Goal: Task Accomplishment & Management: Manage account settings

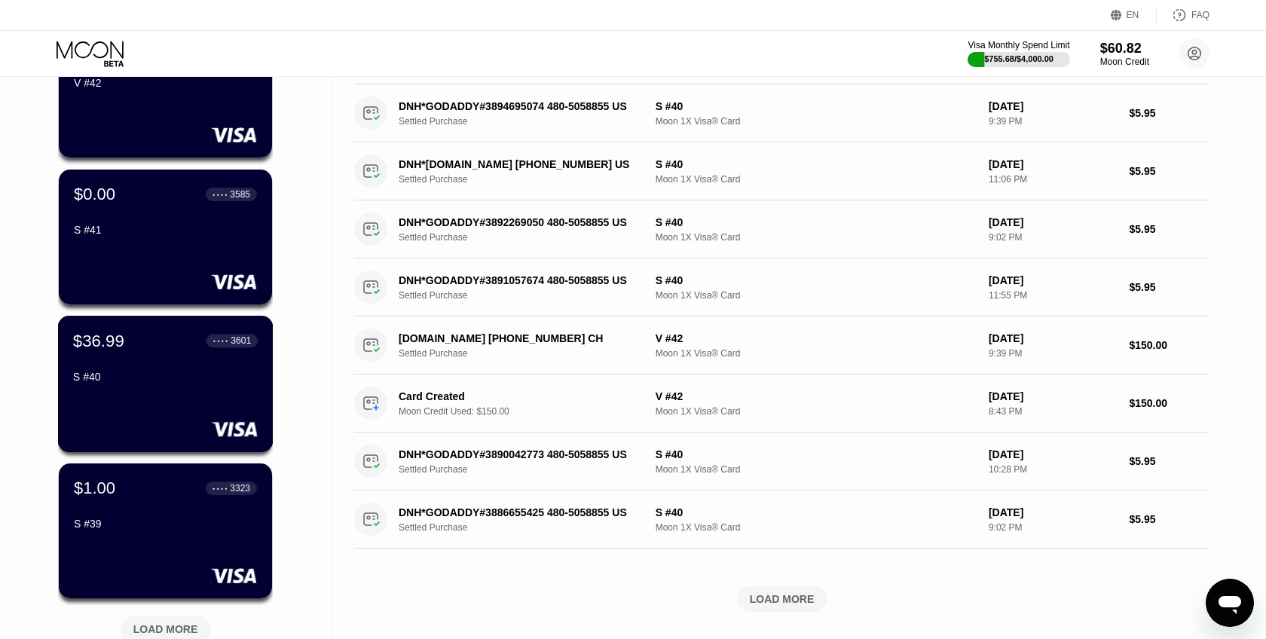
scroll to position [316, 0]
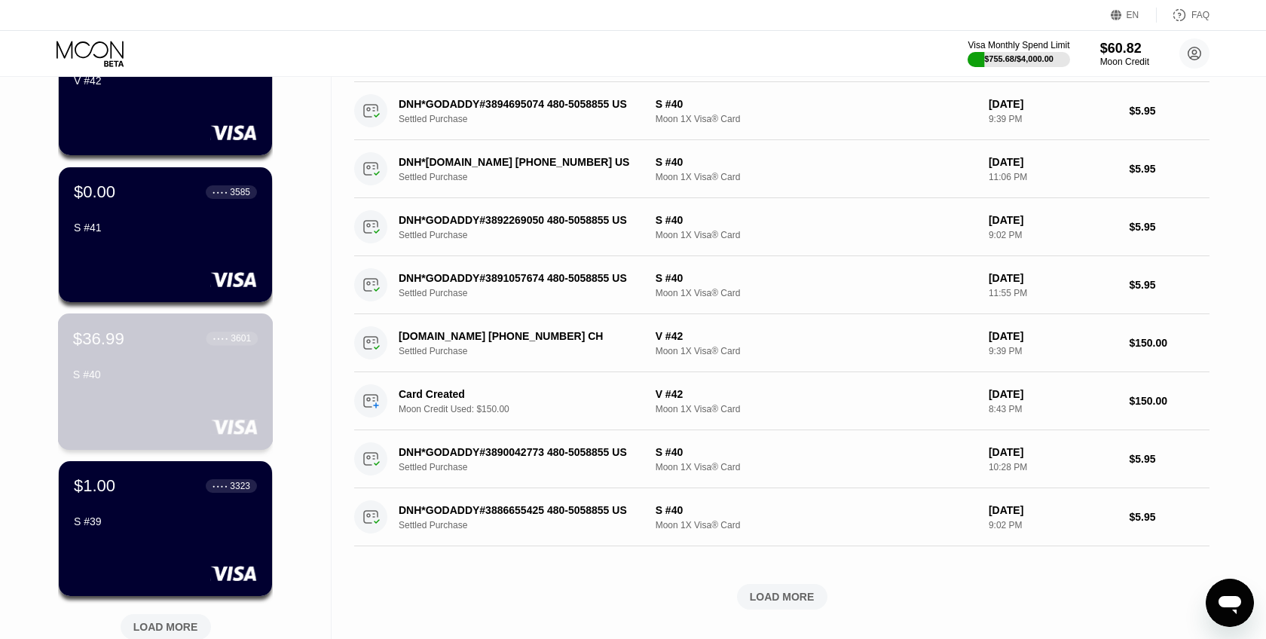
click at [202, 399] on div "$36.99 ● ● ● ● 3601 S #40" at bounding box center [166, 381] width 216 height 136
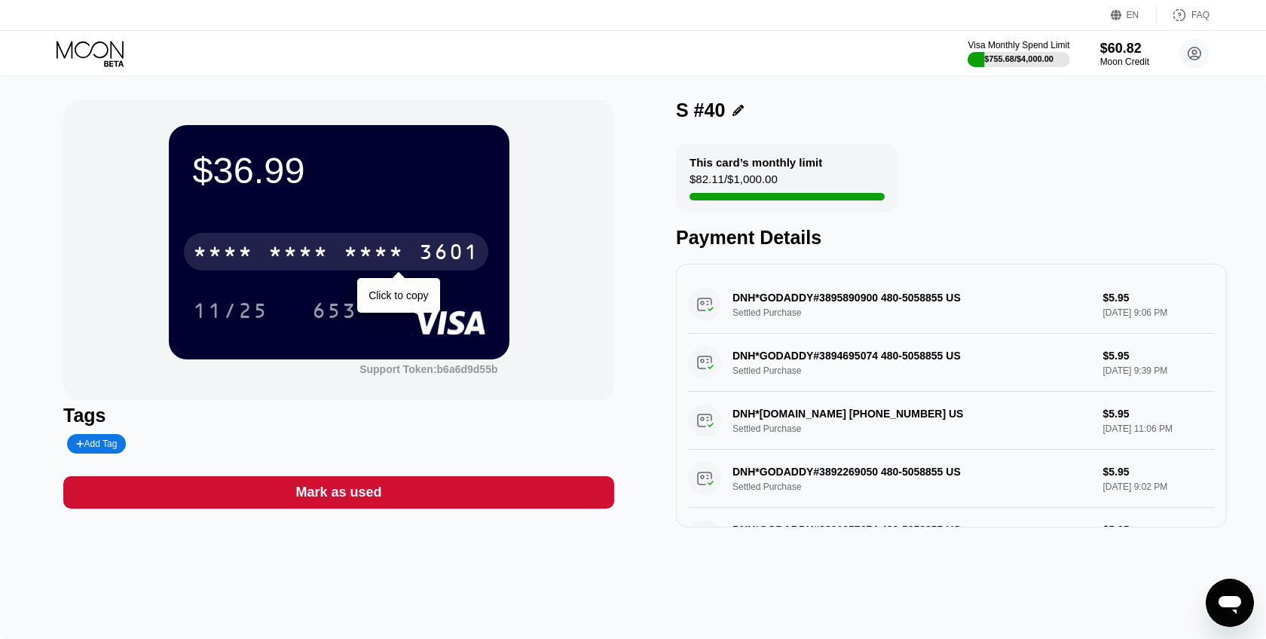
click at [398, 246] on div "* * * *" at bounding box center [374, 254] width 60 height 24
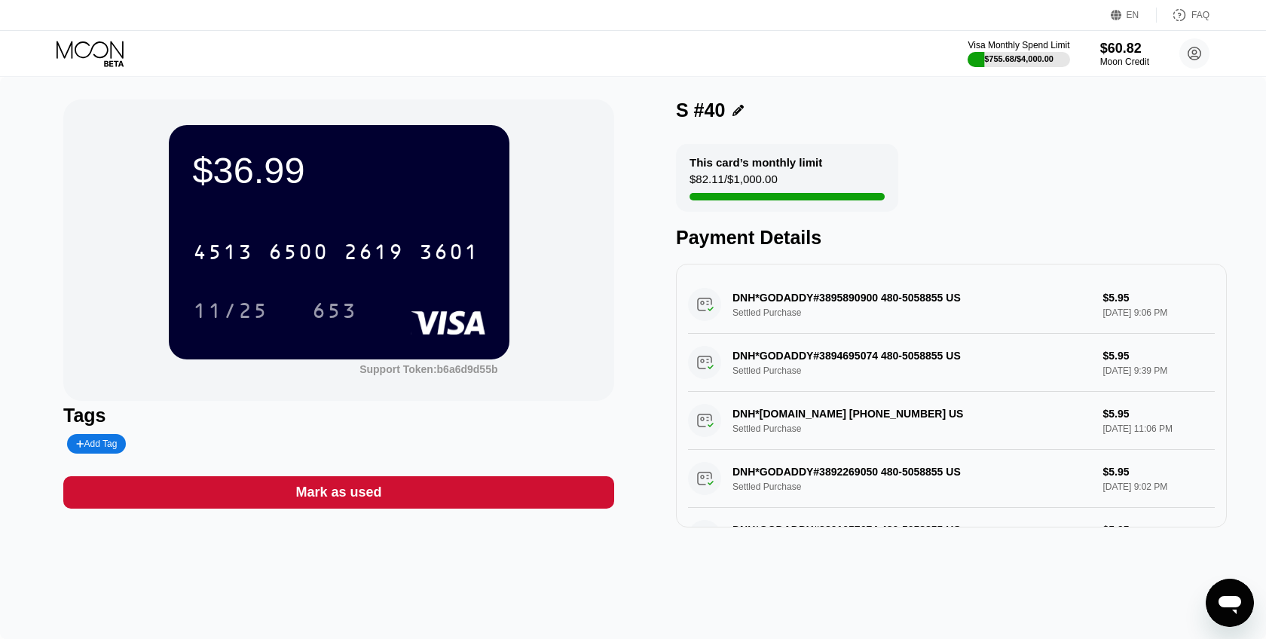
click at [118, 57] on icon at bounding box center [92, 54] width 70 height 26
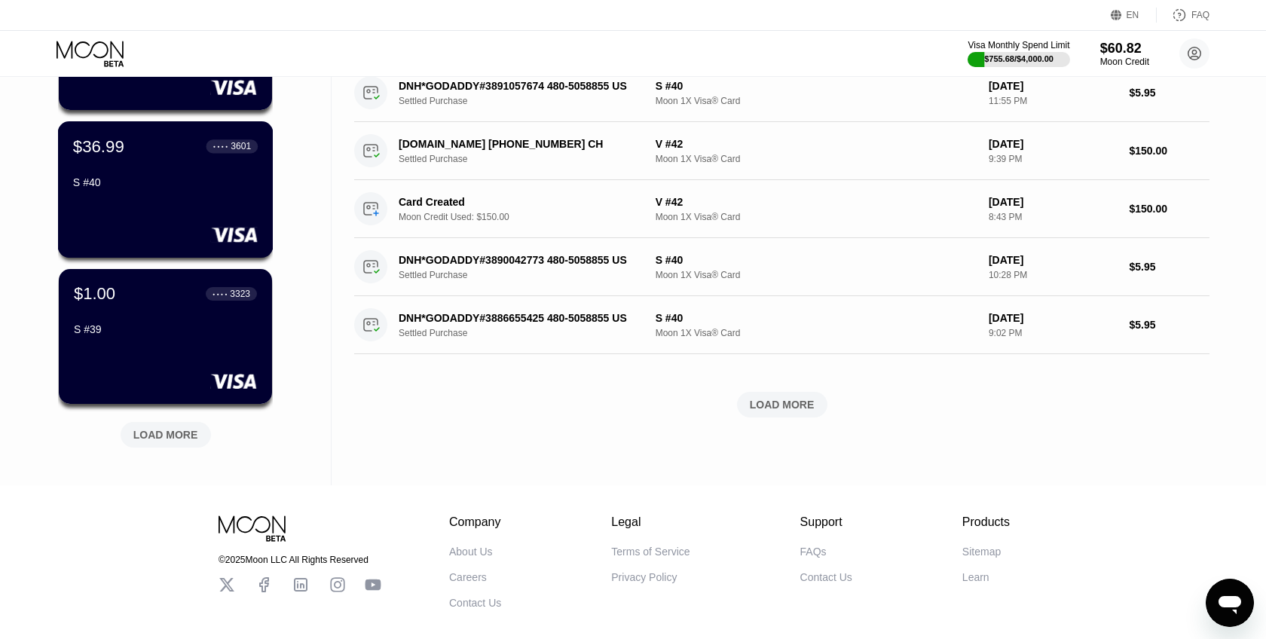
scroll to position [577, 0]
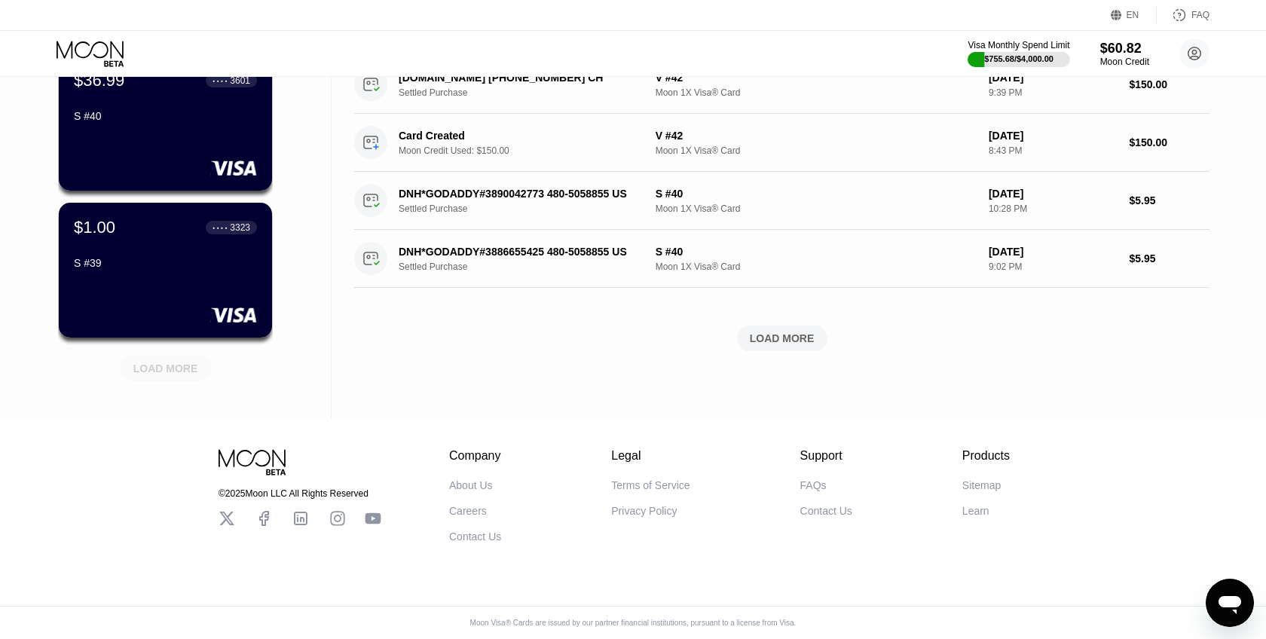
click at [185, 365] on div "LOAD MORE" at bounding box center [165, 369] width 65 height 14
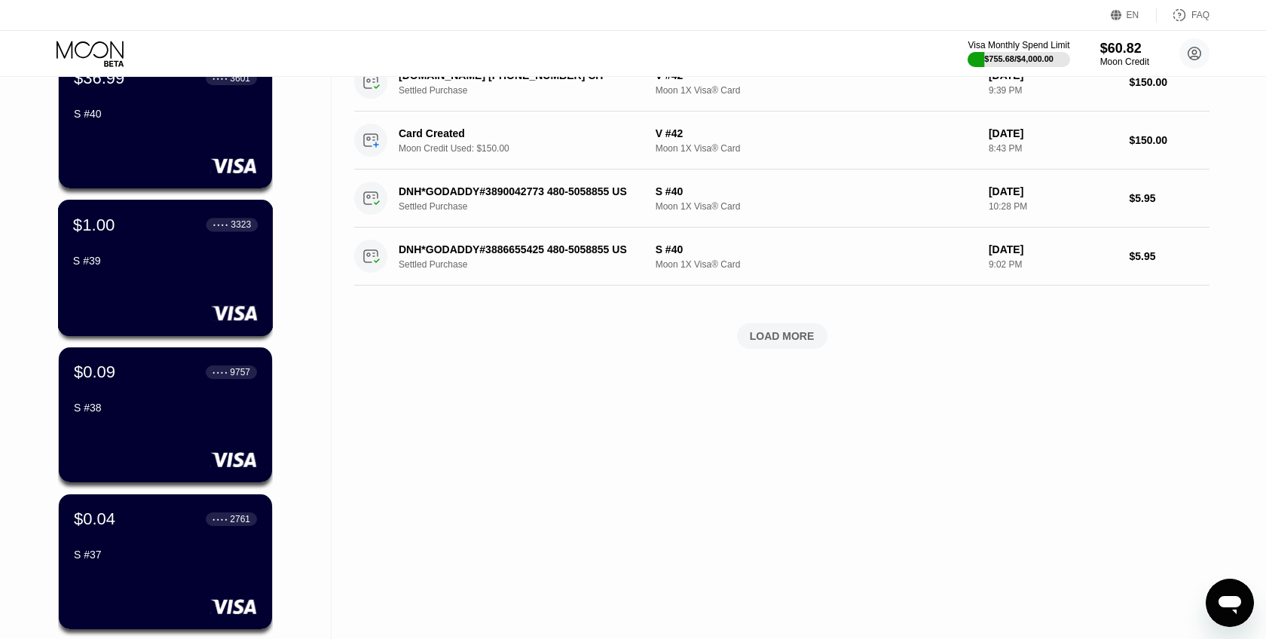
scroll to position [1312, 0]
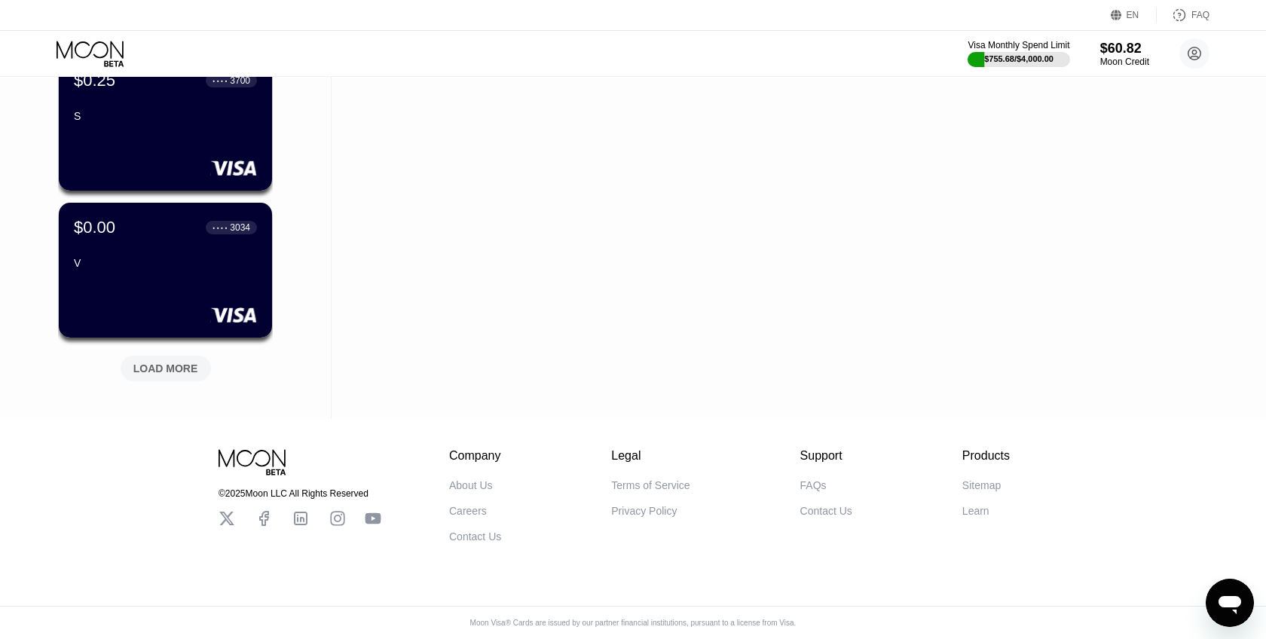
click at [172, 368] on div "LOAD MORE" at bounding box center [165, 369] width 65 height 14
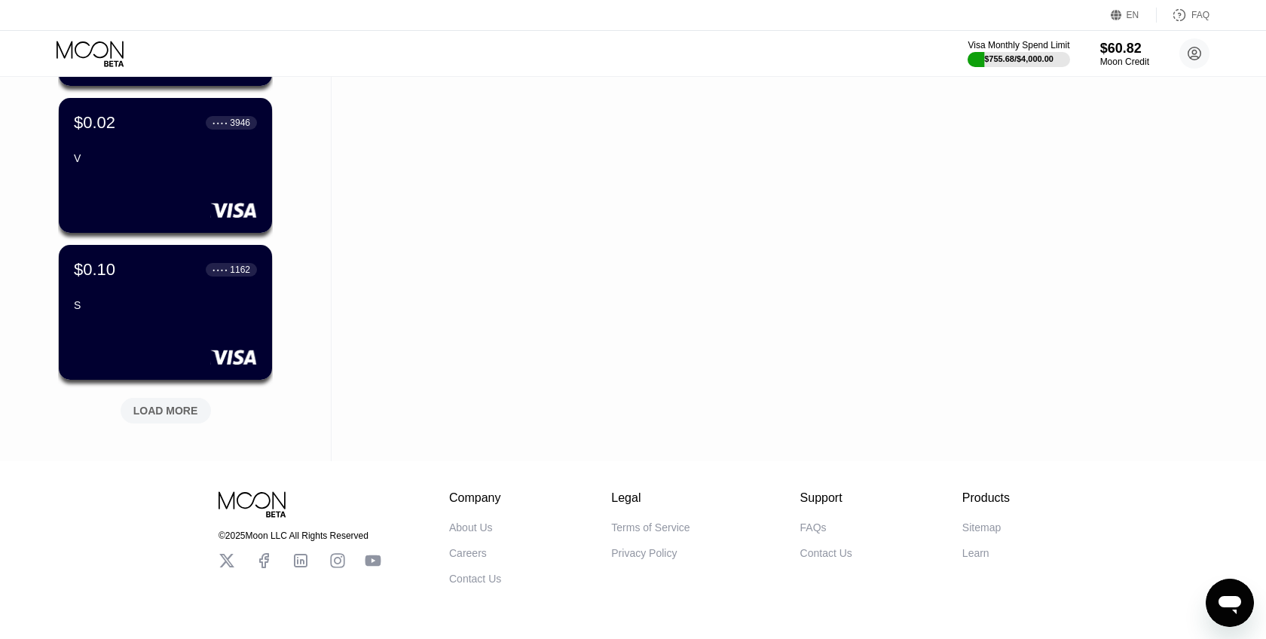
scroll to position [2047, 0]
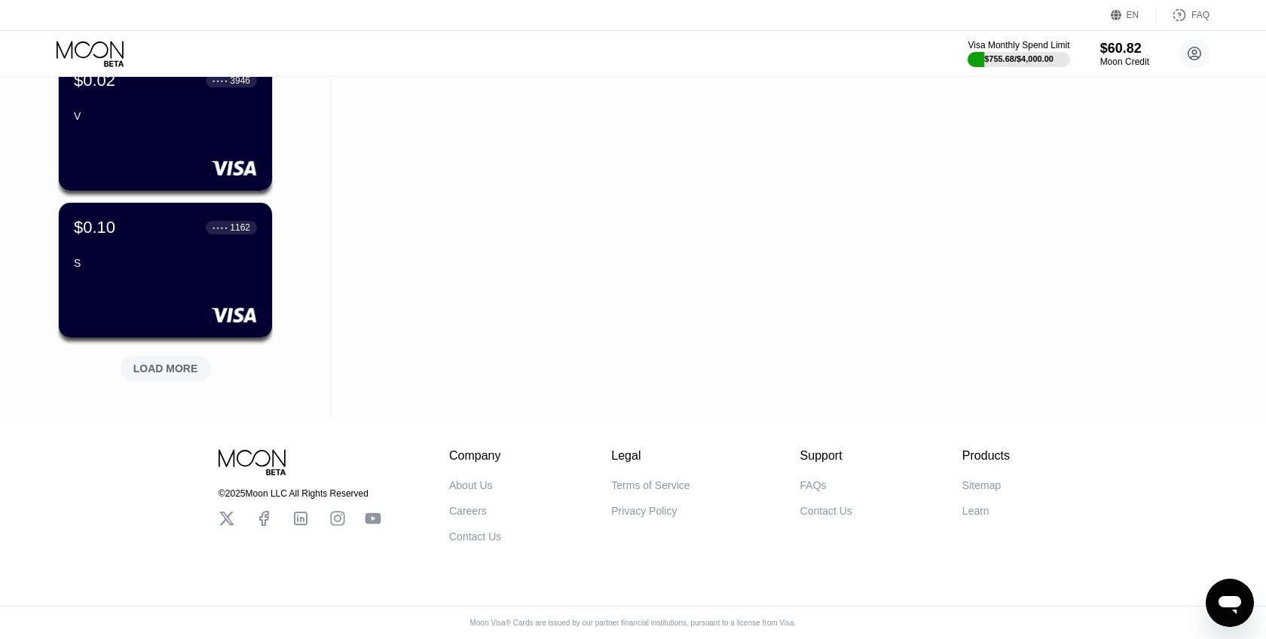
click at [179, 376] on div "LOAD MORE" at bounding box center [166, 369] width 90 height 26
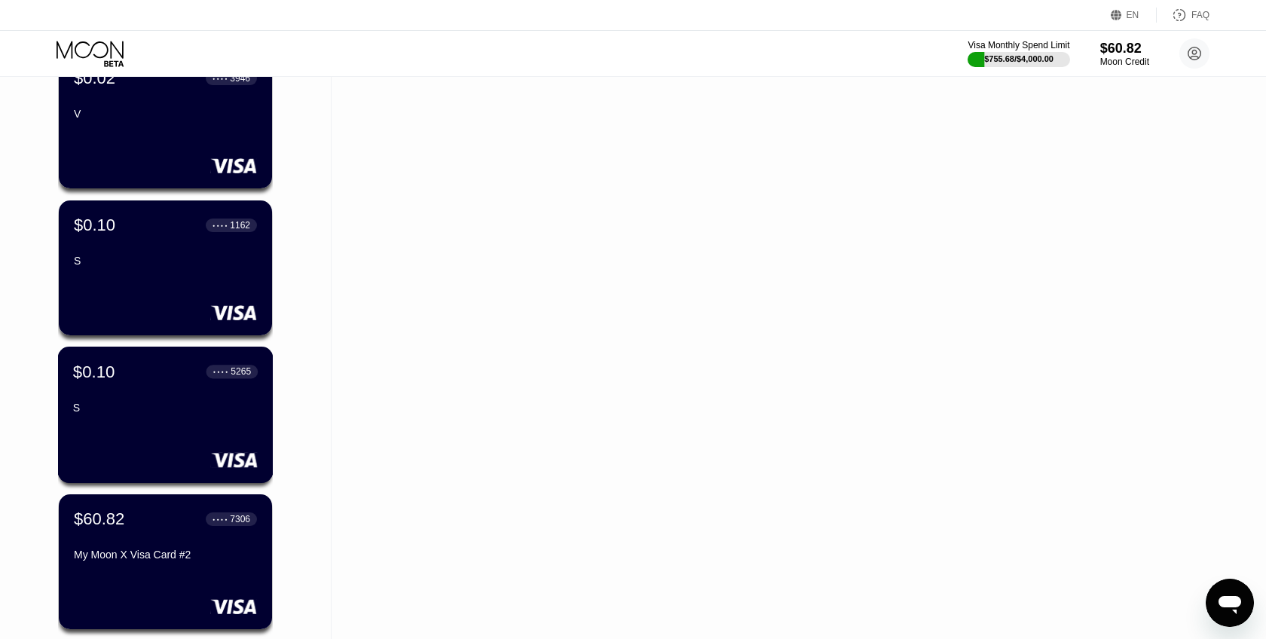
scroll to position [2453, 0]
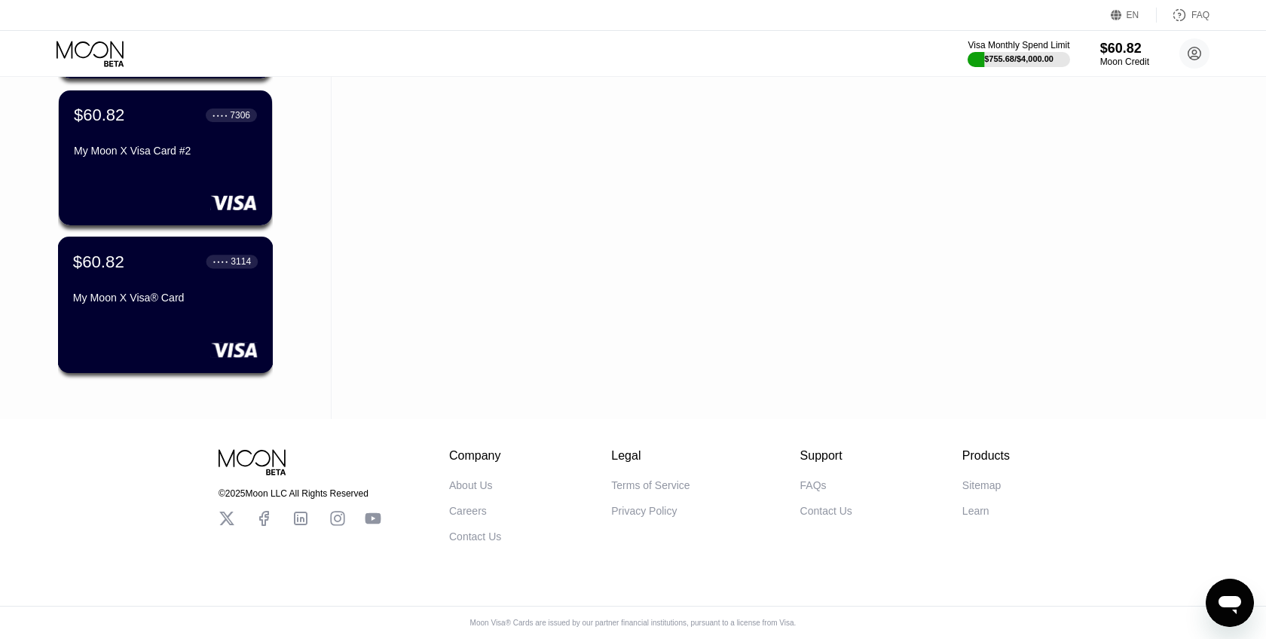
click at [181, 310] on div "$60.82 ● ● ● ● 3114 My Moon X Visa® Card" at bounding box center [166, 305] width 216 height 136
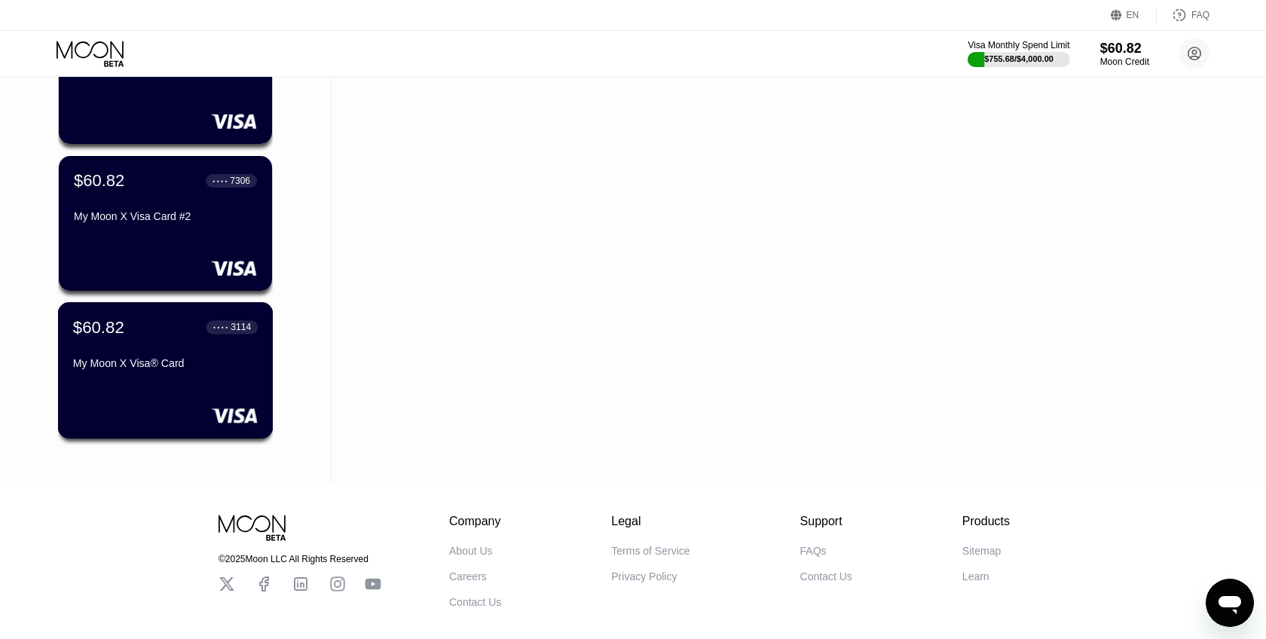
scroll to position [2383, 0]
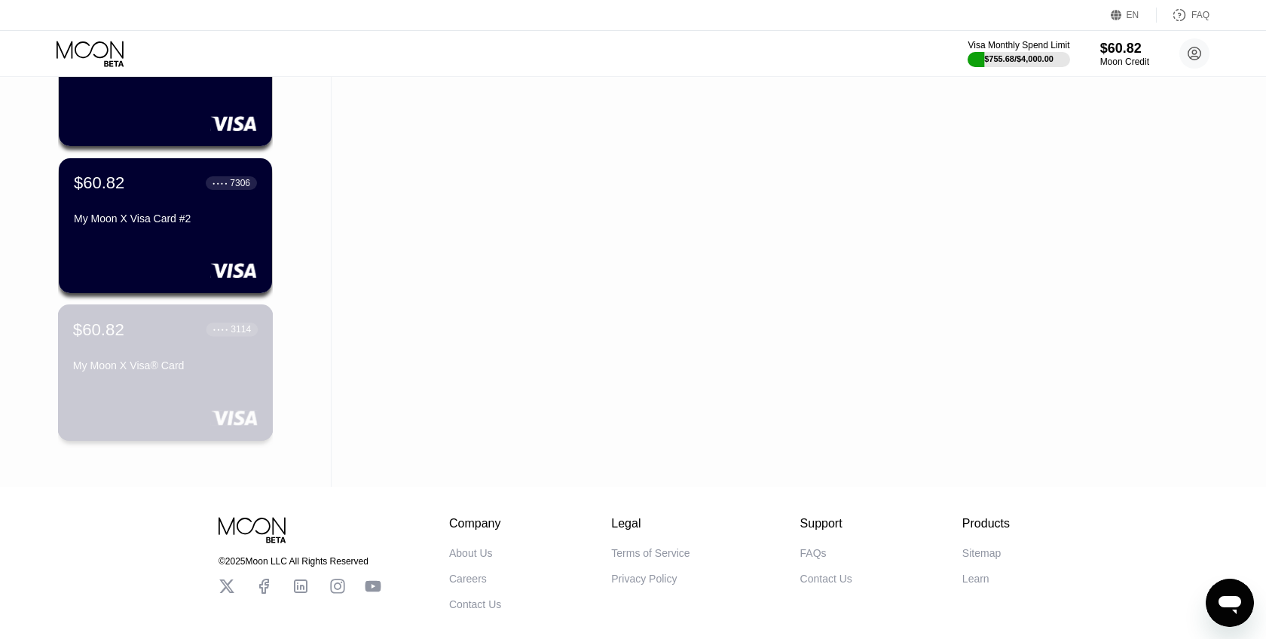
click at [190, 356] on div "$60.82 ● ● ● ● 3114 My Moon X Visa® Card" at bounding box center [165, 348] width 185 height 58
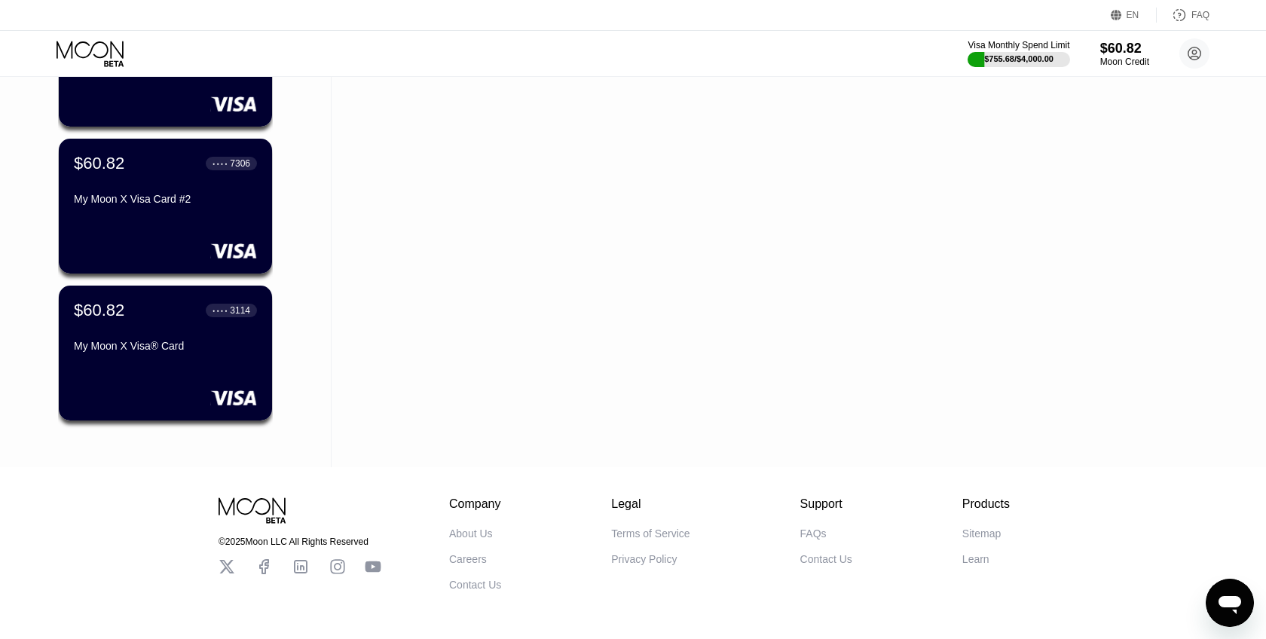
scroll to position [2453, 0]
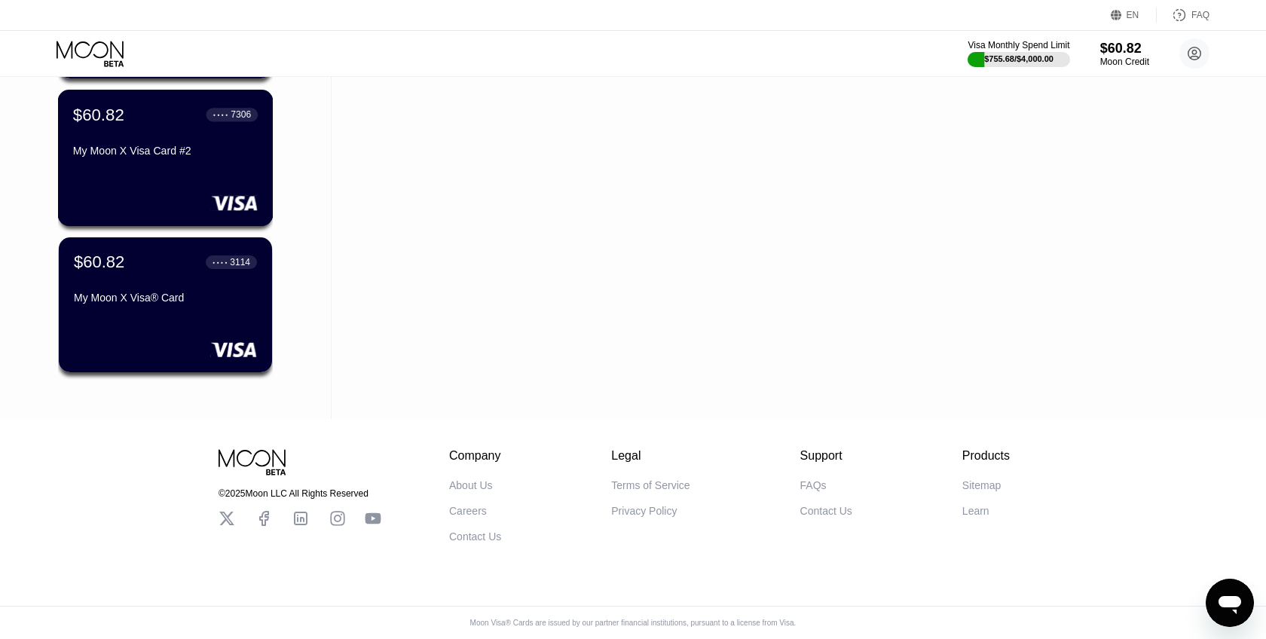
click at [162, 175] on div "$60.82 ● ● ● ● 7306 My Moon X Visa Card #2" at bounding box center [166, 158] width 216 height 136
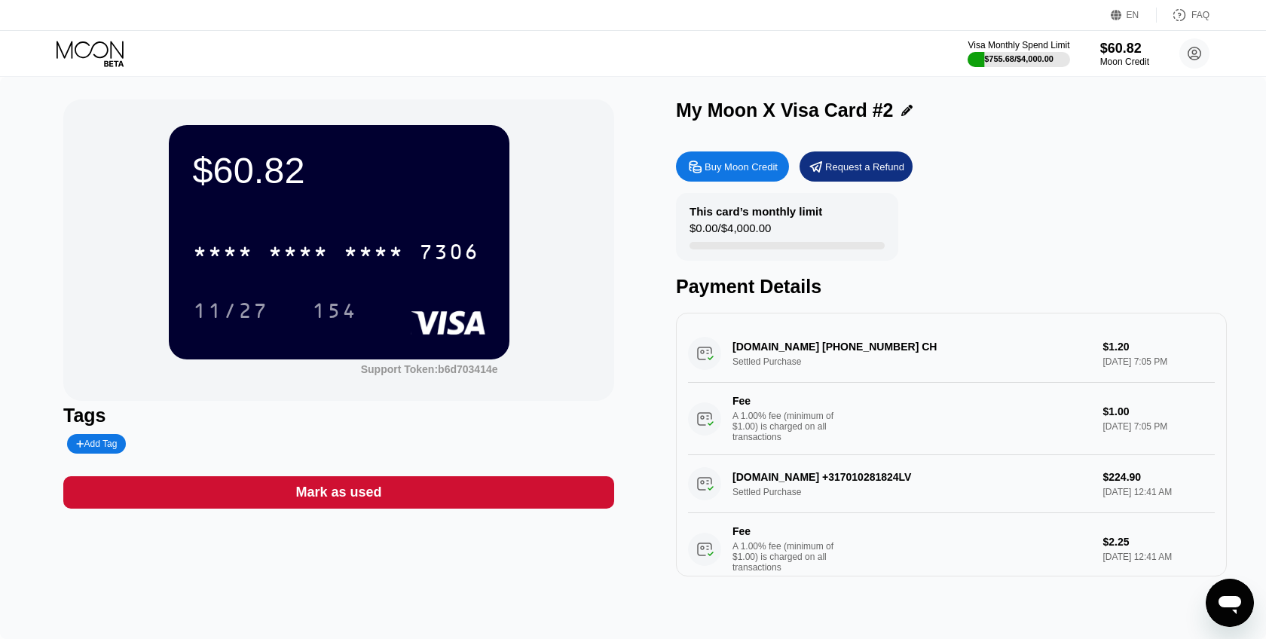
click at [108, 46] on icon at bounding box center [92, 54] width 70 height 26
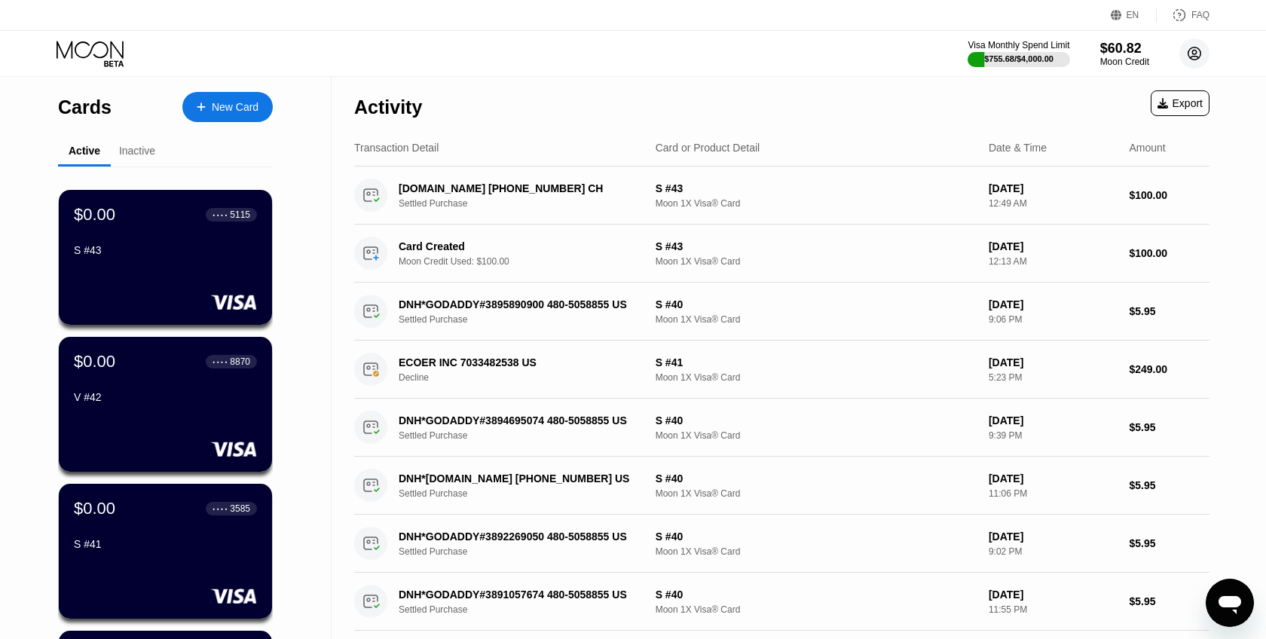
click at [1191, 63] on circle at bounding box center [1194, 53] width 30 height 30
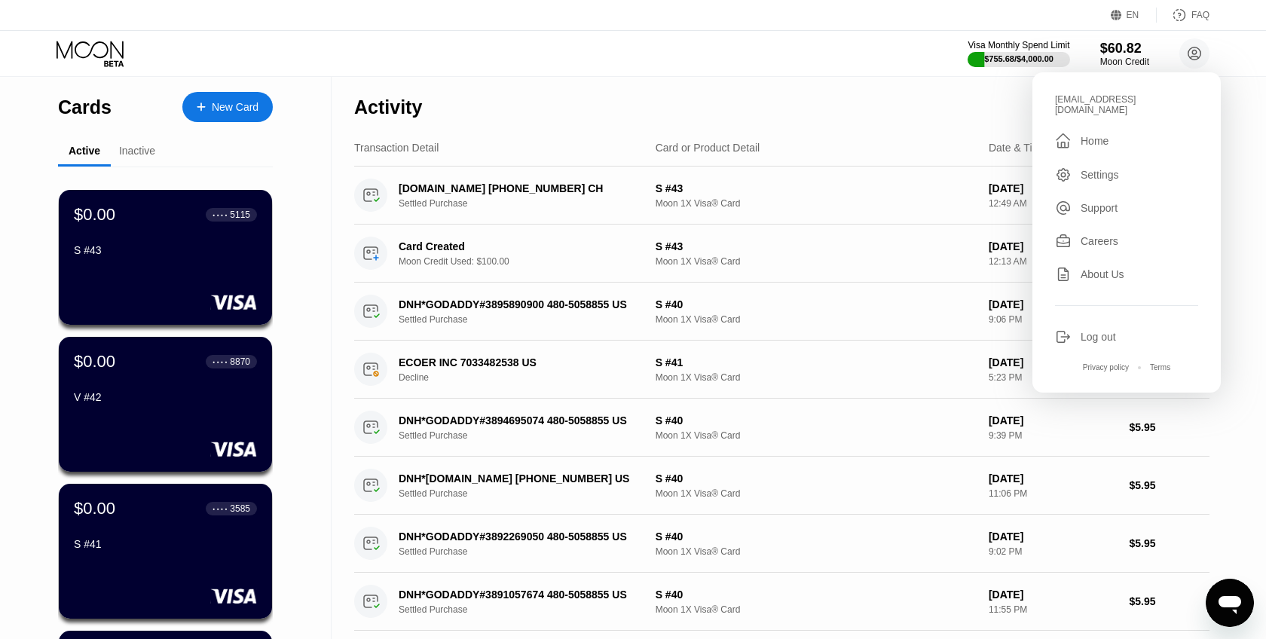
click at [1119, 98] on div "[EMAIL_ADDRESS][DOMAIN_NAME]" at bounding box center [1126, 104] width 143 height 21
click at [1098, 169] on div "Settings" at bounding box center [1100, 175] width 38 height 12
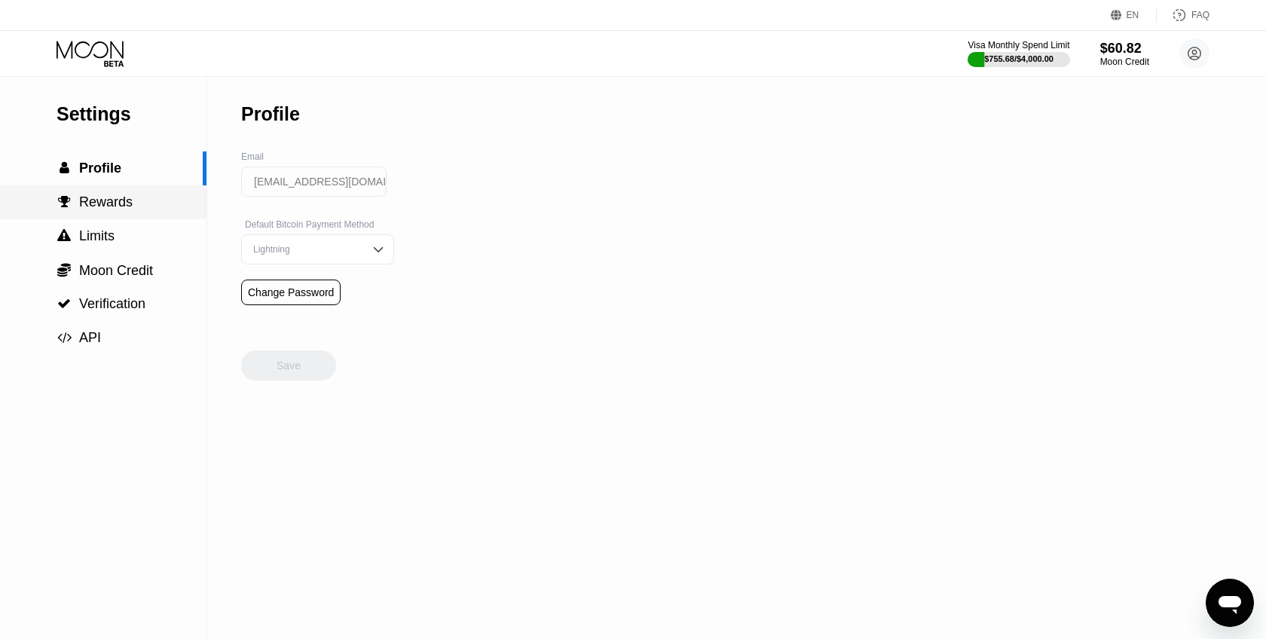
click at [108, 195] on span "Rewards" at bounding box center [105, 201] width 53 height 15
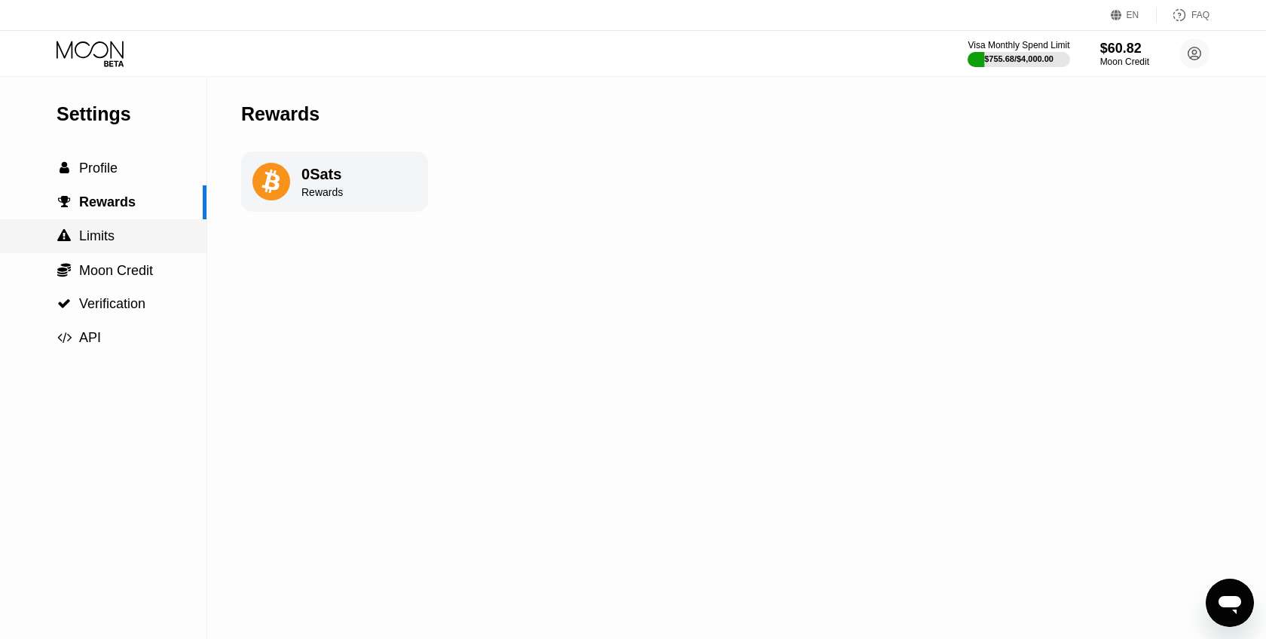
click at [89, 230] on span "Limits" at bounding box center [96, 235] width 35 height 15
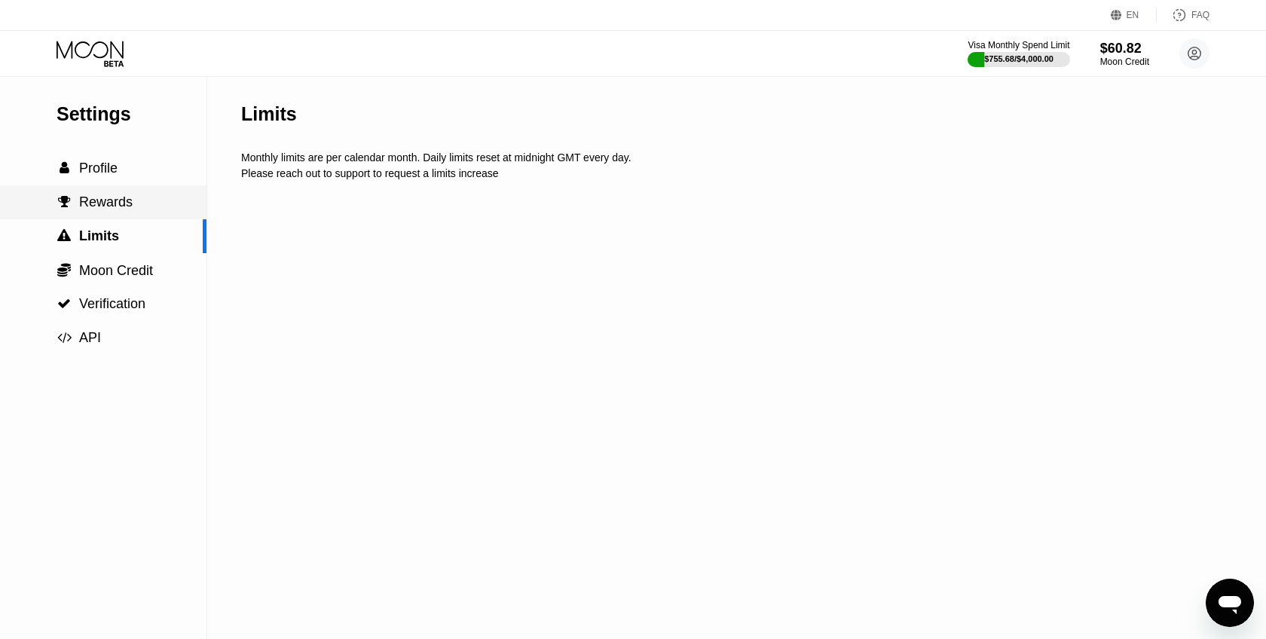
click at [105, 189] on div " Rewards" at bounding box center [103, 202] width 206 height 34
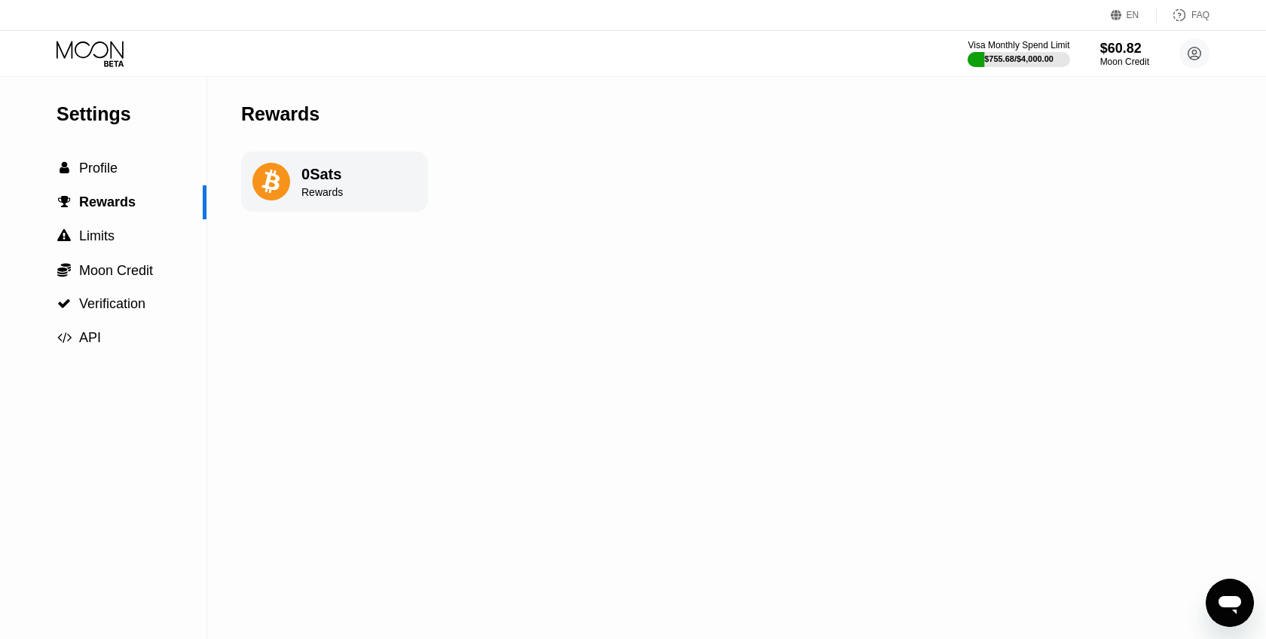
click at [112, 60] on icon at bounding box center [92, 54] width 70 height 26
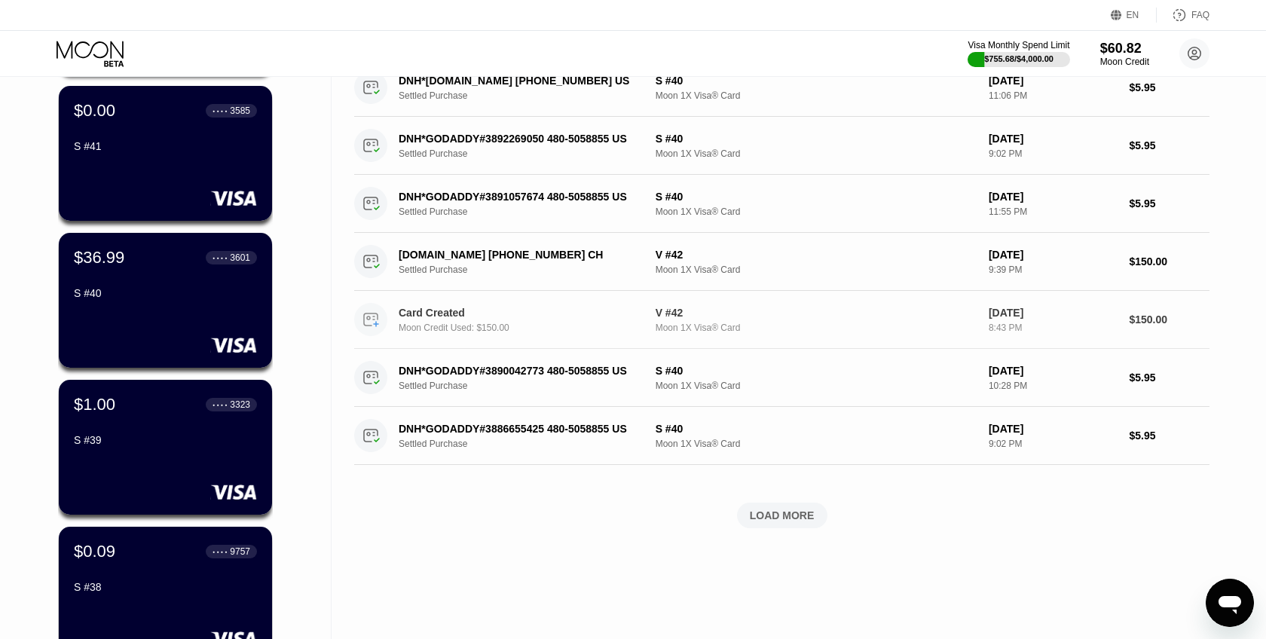
scroll to position [399, 0]
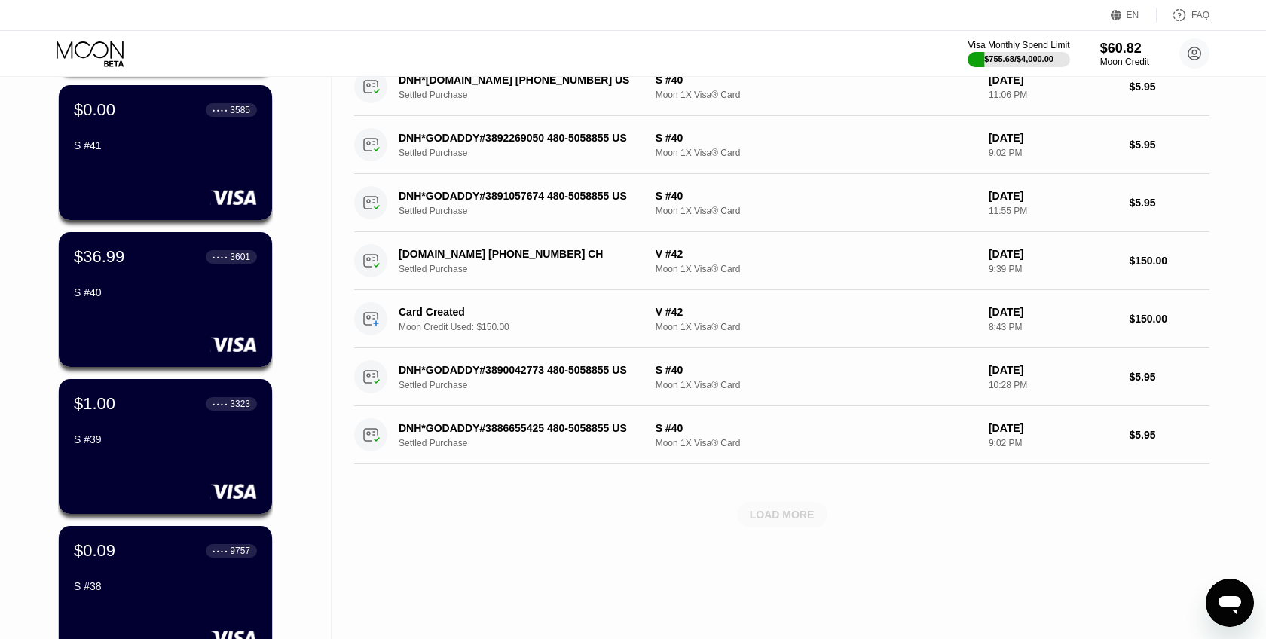
click at [769, 516] on div "LOAD MORE" at bounding box center [782, 515] width 65 height 14
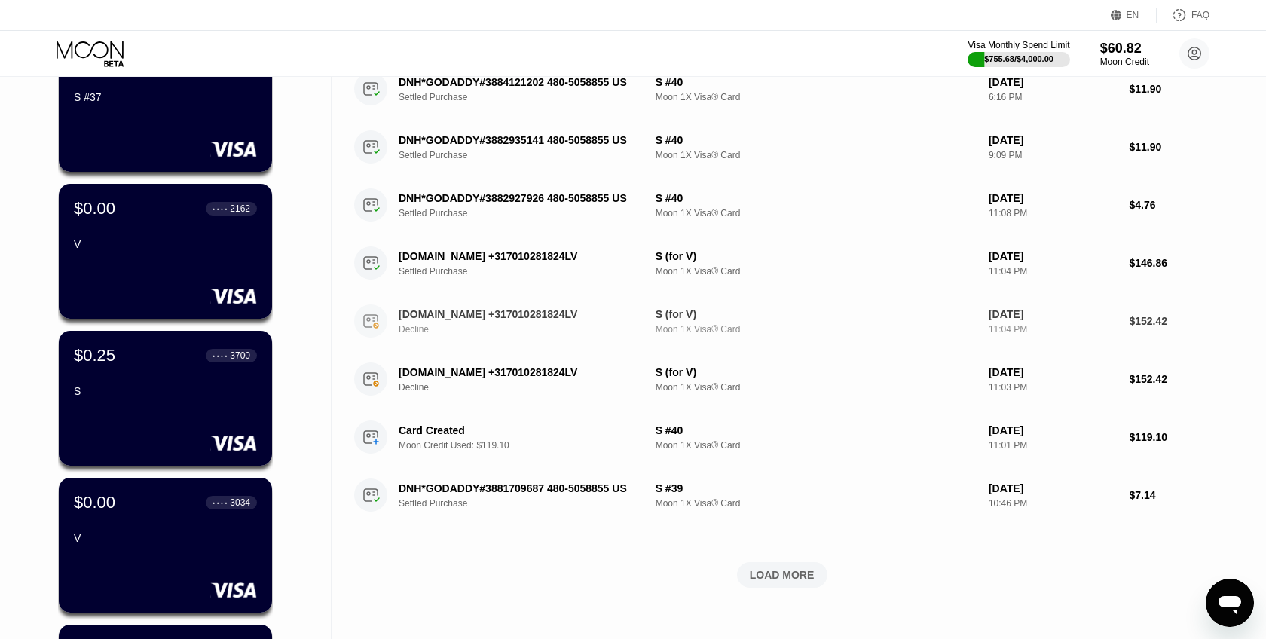
scroll to position [1052, 0]
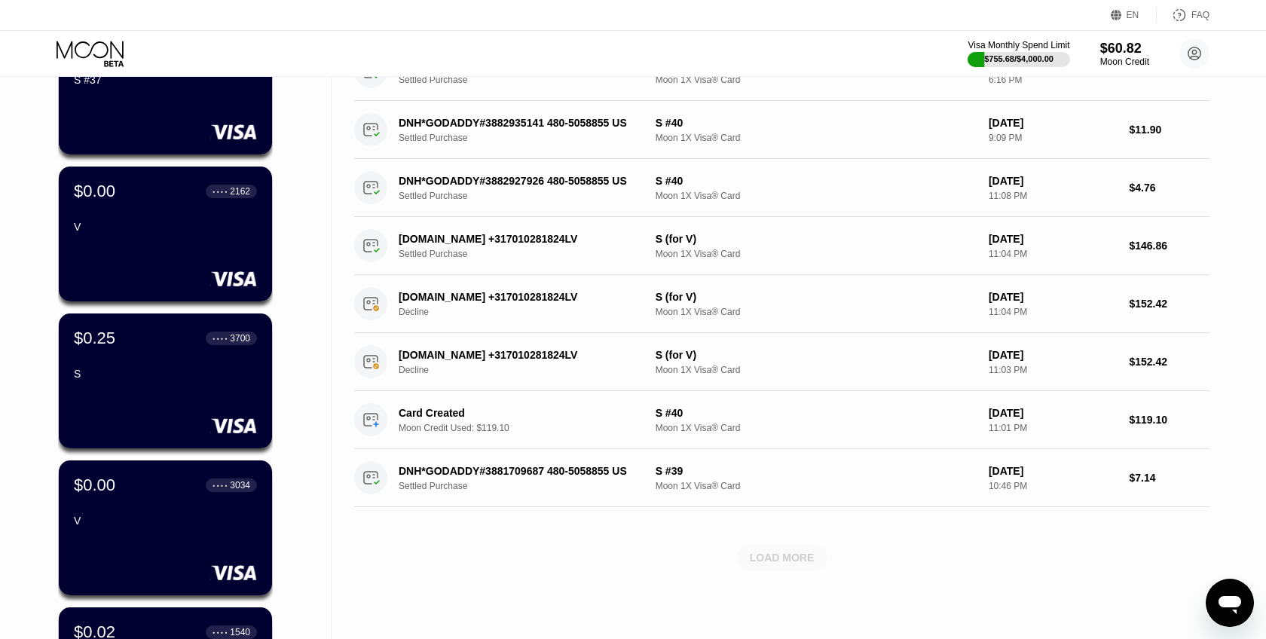
click at [770, 550] on div "LOAD MORE" at bounding box center [782, 558] width 90 height 26
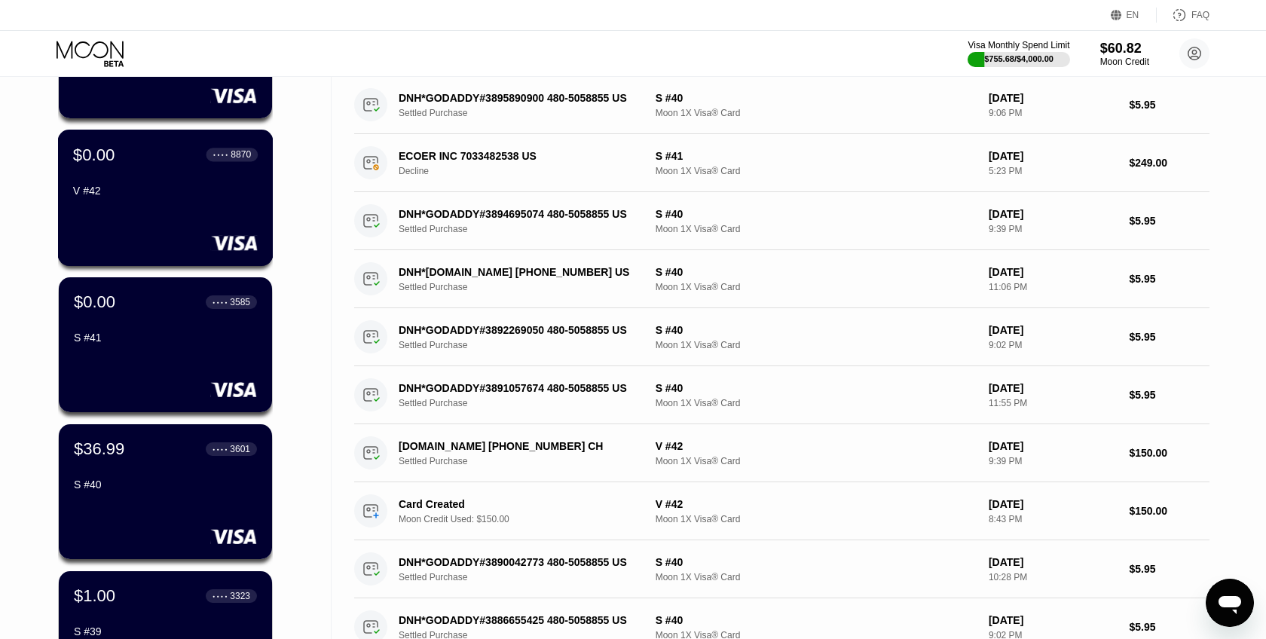
scroll to position [355, 0]
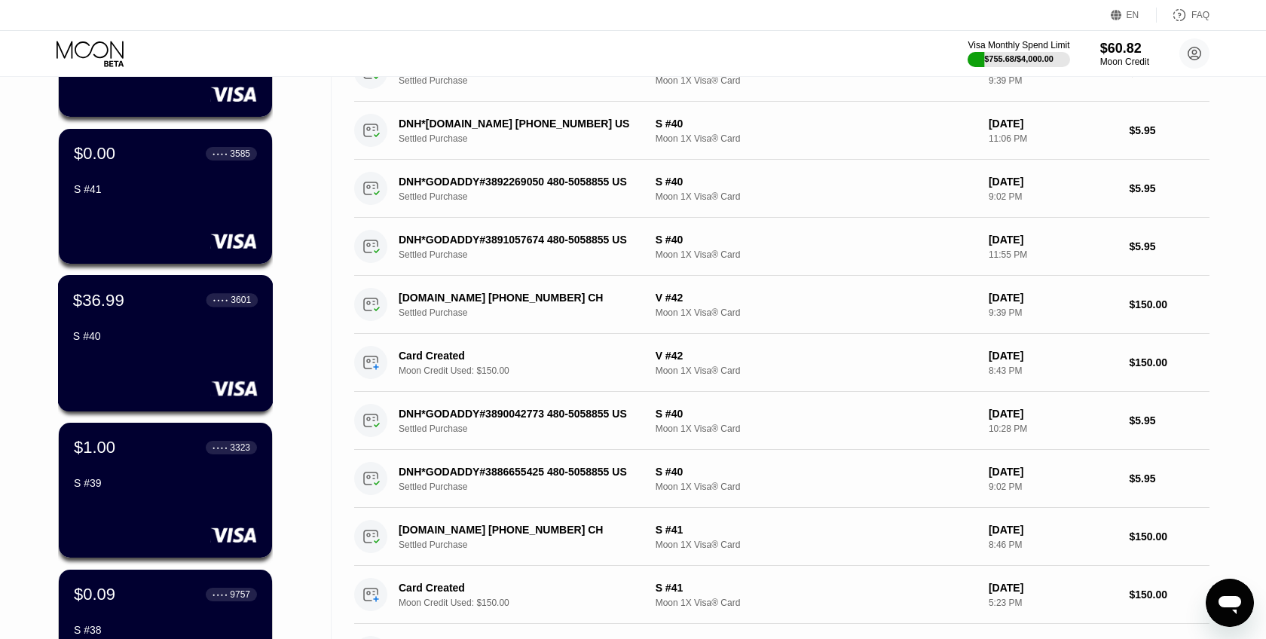
click at [173, 343] on div "S #40" at bounding box center [165, 339] width 185 height 18
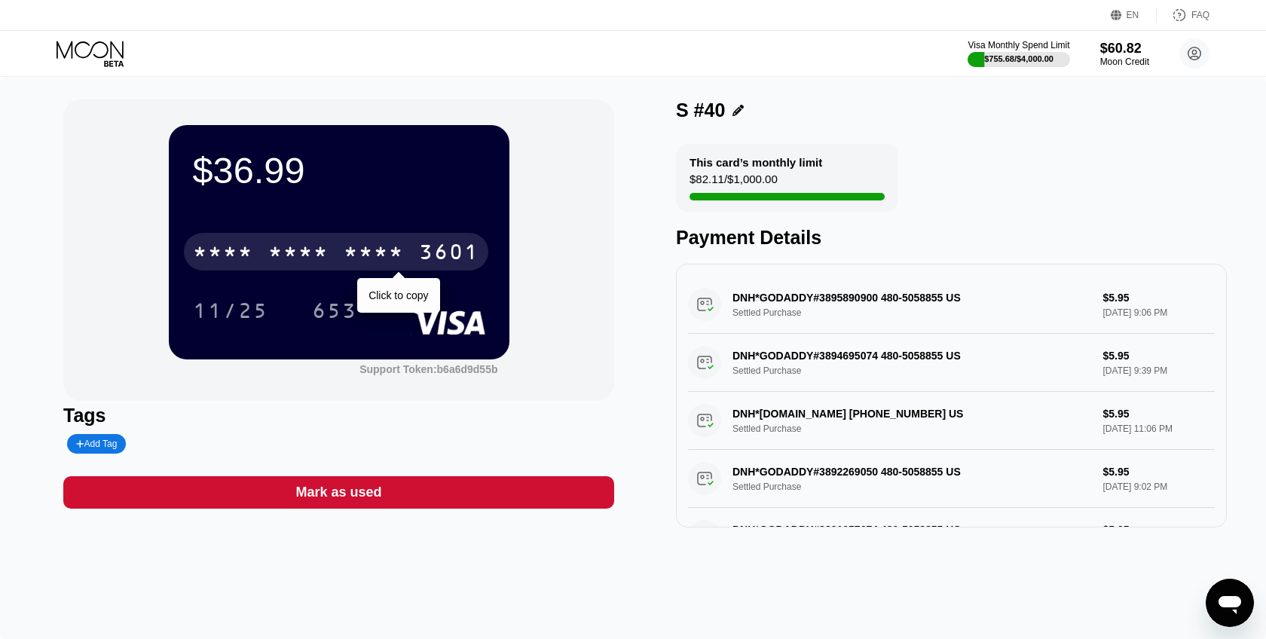
click at [454, 254] on div "3601" at bounding box center [449, 254] width 60 height 24
click at [374, 245] on div "2619" at bounding box center [374, 254] width 60 height 24
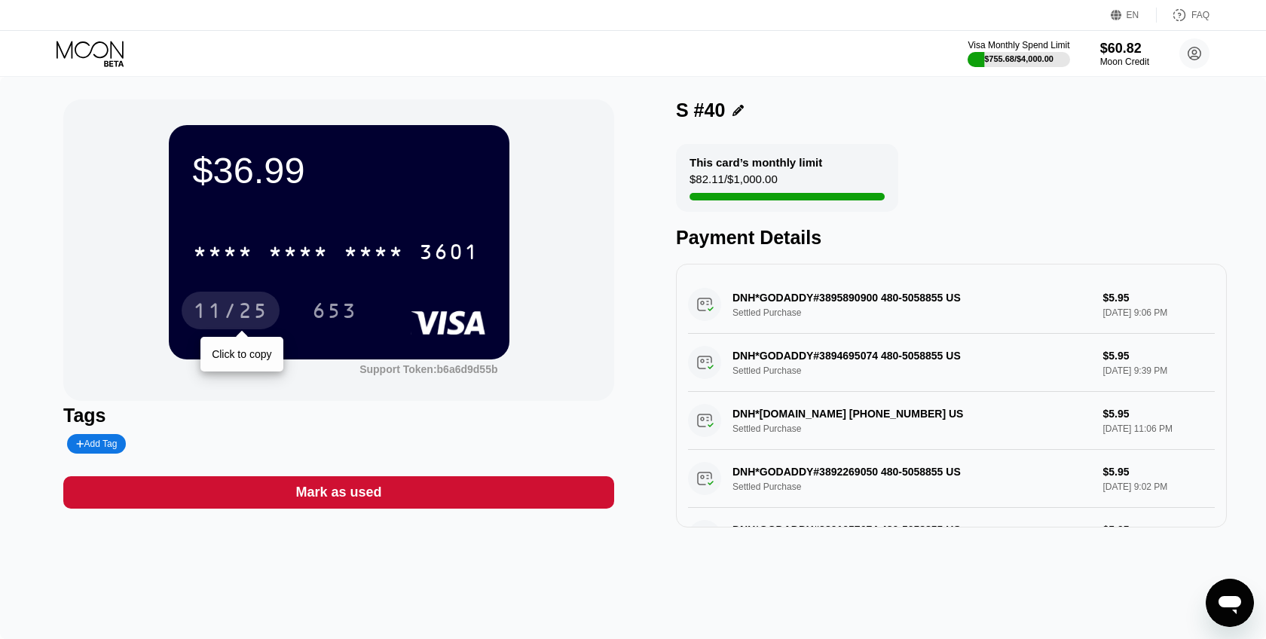
click at [240, 304] on div "11/25" at bounding box center [230, 313] width 75 height 24
